Goal: Unclear: Browse casually

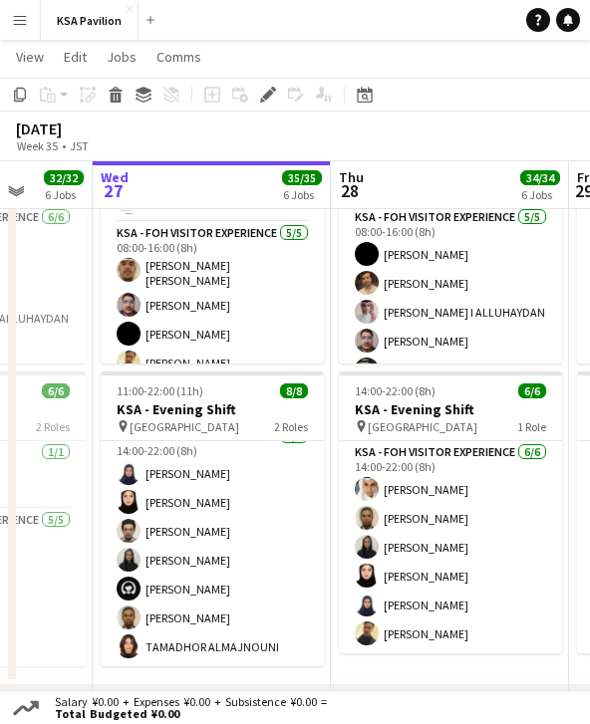
scroll to position [84, 0]
